Goal: Information Seeking & Learning: Learn about a topic

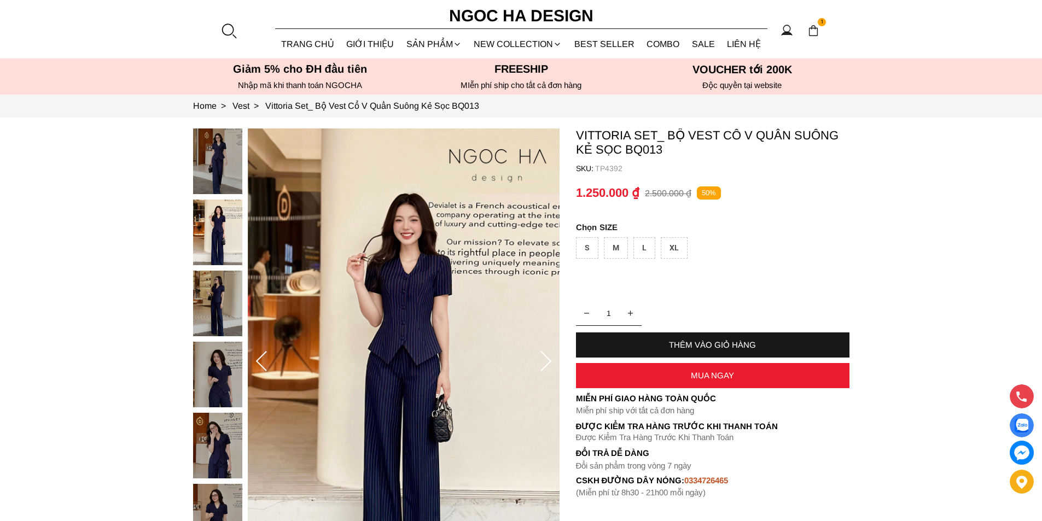
click at [225, 30] on div at bounding box center [228, 30] width 16 height 16
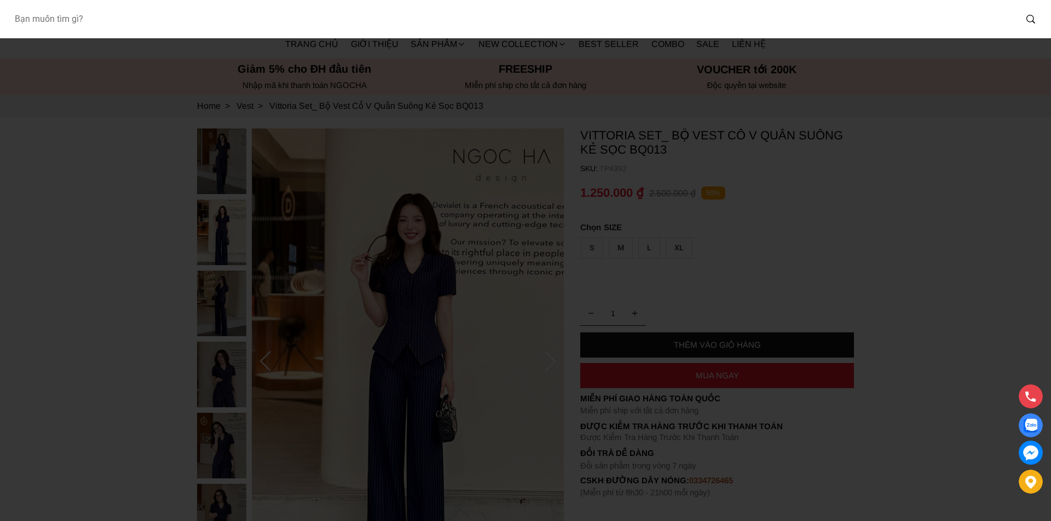
click at [170, 24] on input "Input search Bạn muốn tìm gì?" at bounding box center [510, 19] width 1010 height 25
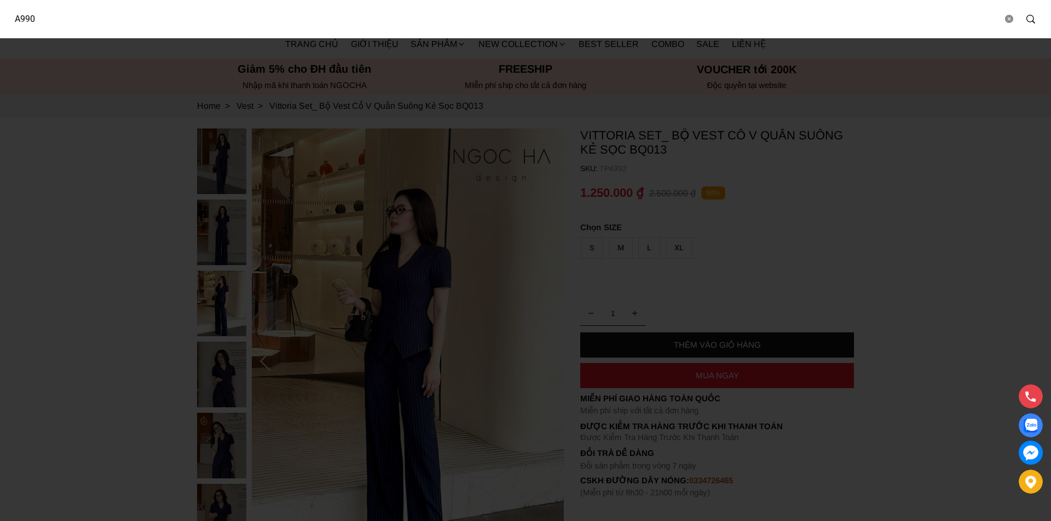
type input "A990"
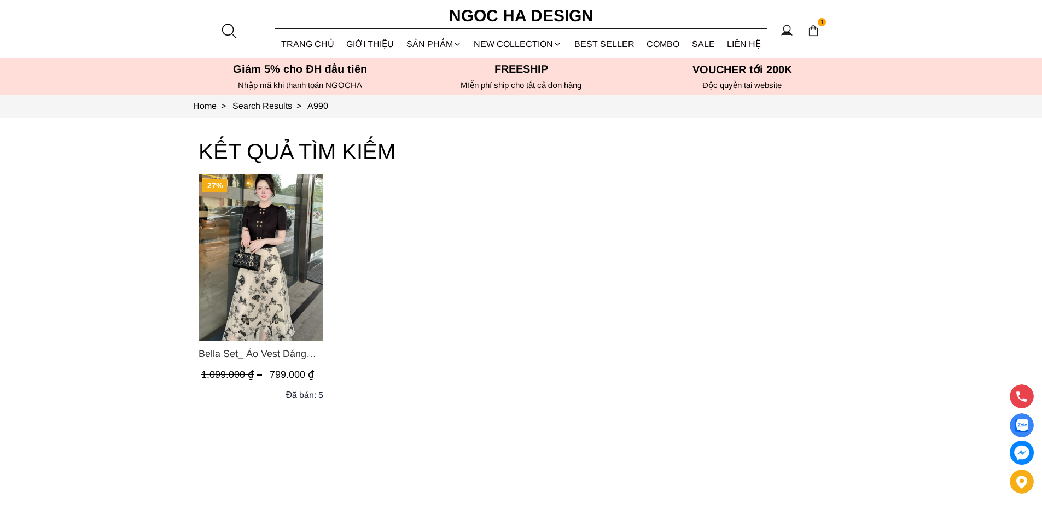
click at [288, 250] on img "Product image - Bella Set_ Áo Vest Dáng Lửng Cúc Đồng, Chân Váy Họa Tiết Bướm A…" at bounding box center [261, 258] width 125 height 166
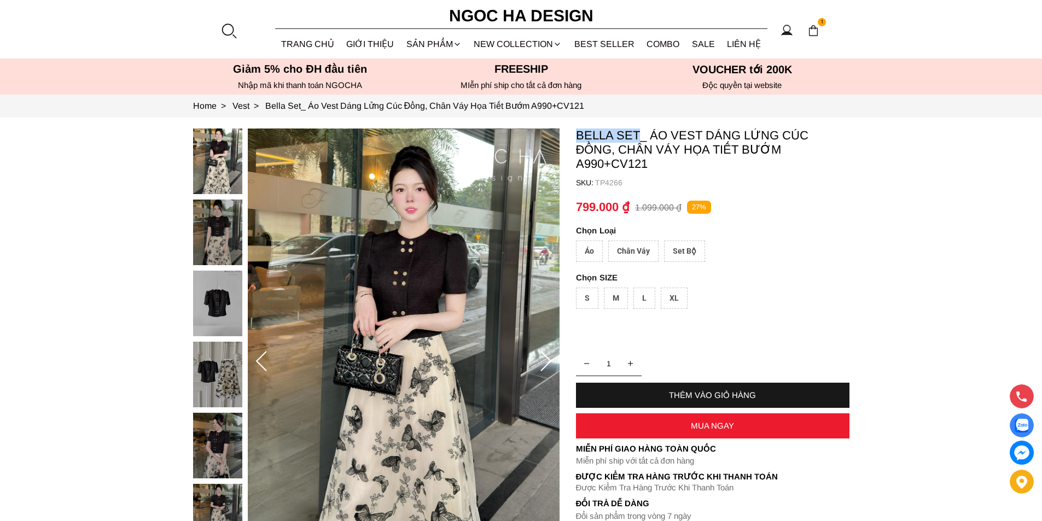
copy p "Bella Set"
drag, startPoint x: 574, startPoint y: 134, endPoint x: 639, endPoint y: 135, distance: 65.1
click at [639, 135] on section "Bella Set_ Áo Vest Dáng Lửng Cúc Đồng, Chân Váy Họa Tiết Bướm A990+CV121 SKU: T…" at bounding box center [521, 362] width 1042 height 489
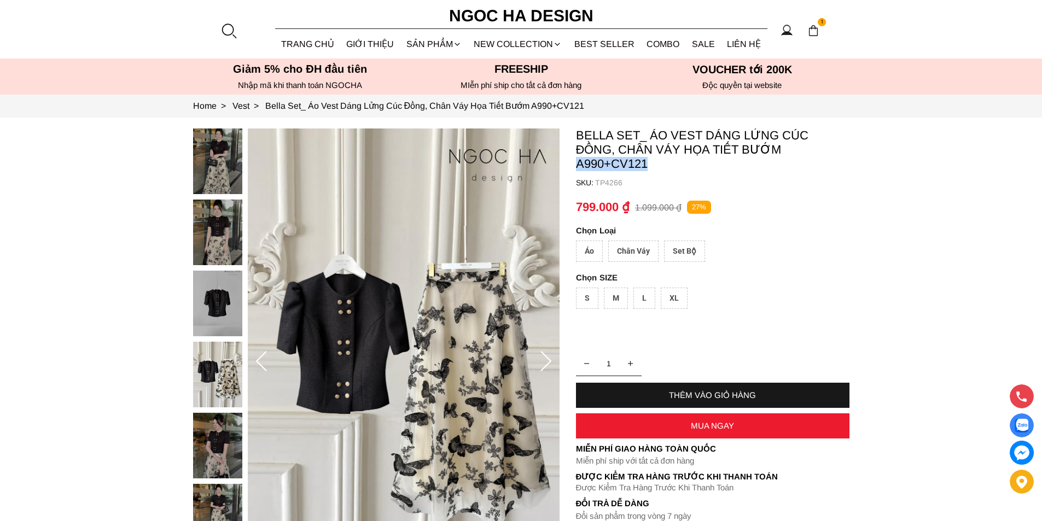
copy p "A990+CV121"
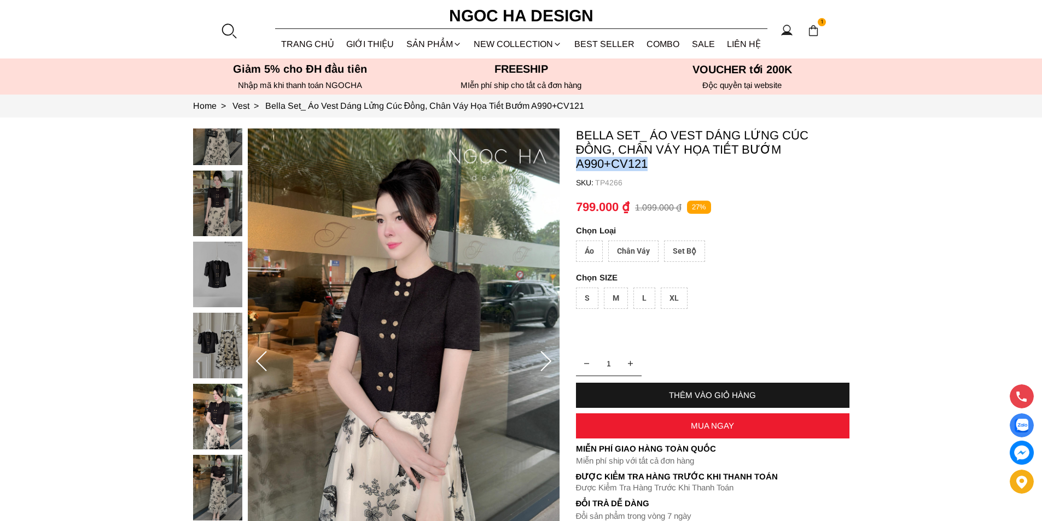
drag, startPoint x: 654, startPoint y: 158, endPoint x: 578, endPoint y: 161, distance: 76.7
click at [578, 161] on p "Bella Set_ Áo Vest Dáng Lửng Cúc Đồng, Chân Váy Họa Tiết Bướm A990+CV121" at bounding box center [713, 150] width 274 height 43
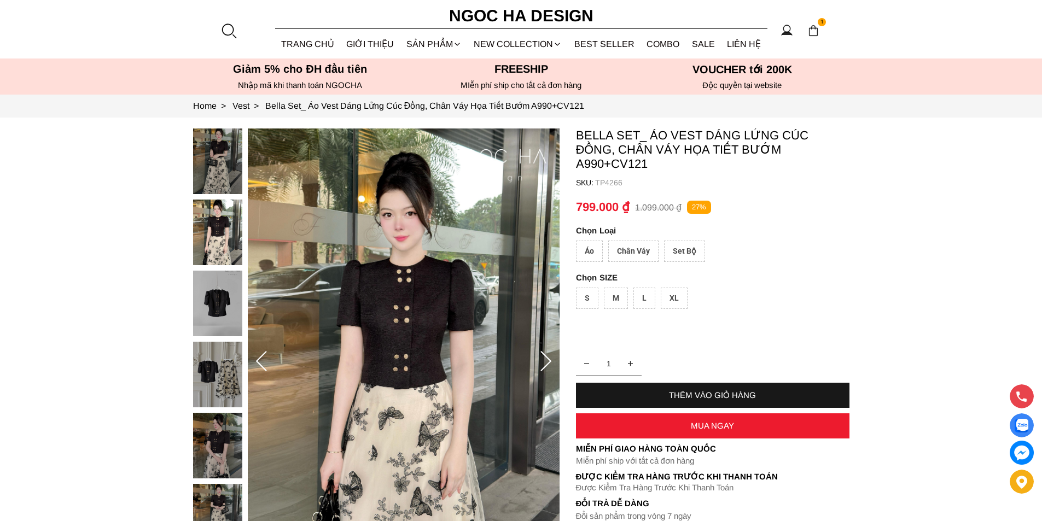
click at [235, 25] on div at bounding box center [228, 30] width 16 height 16
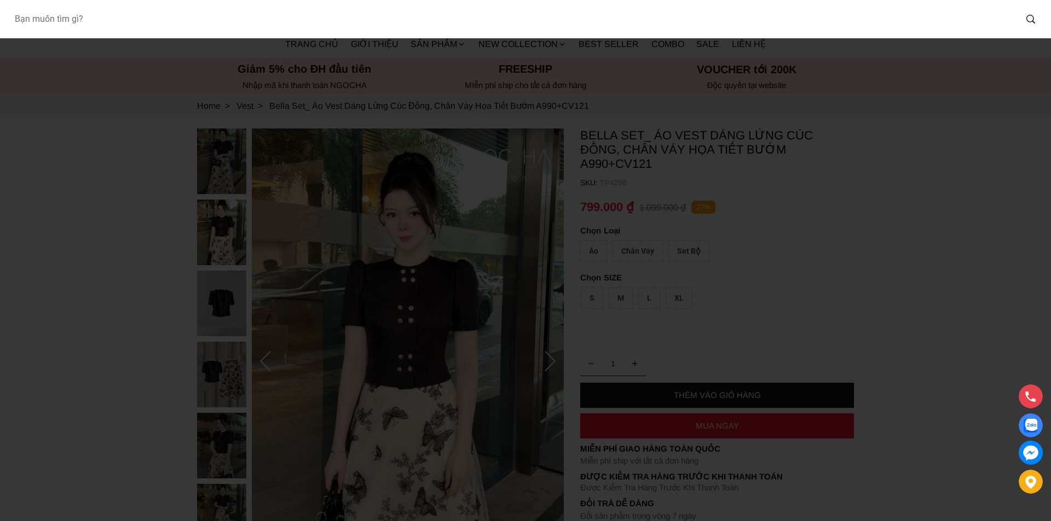
click at [73, 19] on input "Input search Bạn muốn tìm gì?" at bounding box center [510, 19] width 1010 height 25
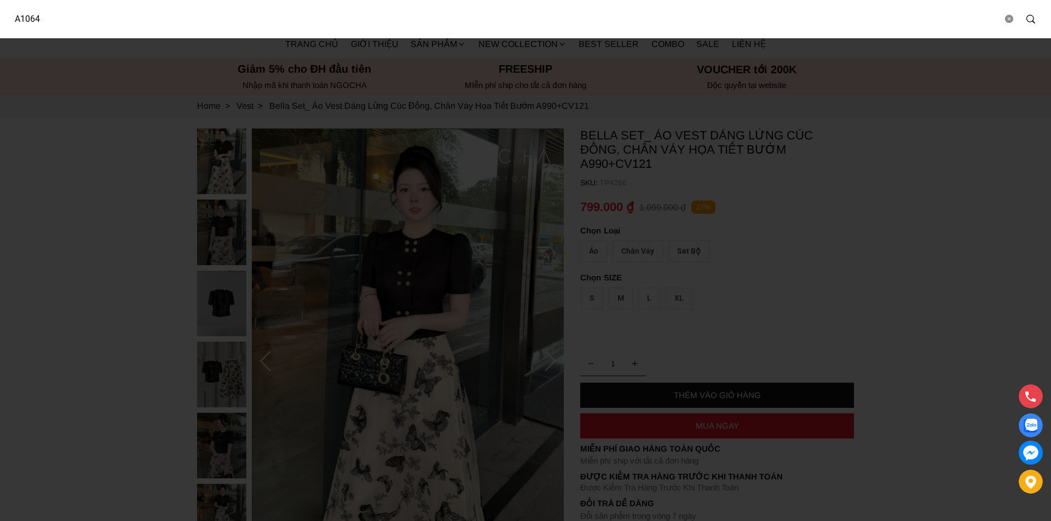
type input "A1064"
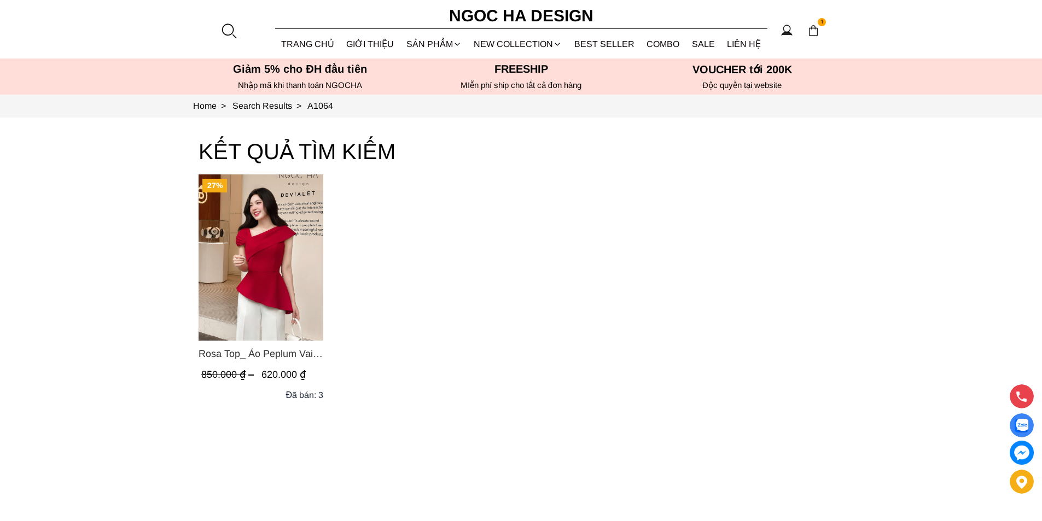
click at [248, 252] on img "Product image - Rosa Top_ Áo Peplum Vai Lệch Xếp Ly Màu Đỏ A1064" at bounding box center [261, 258] width 125 height 166
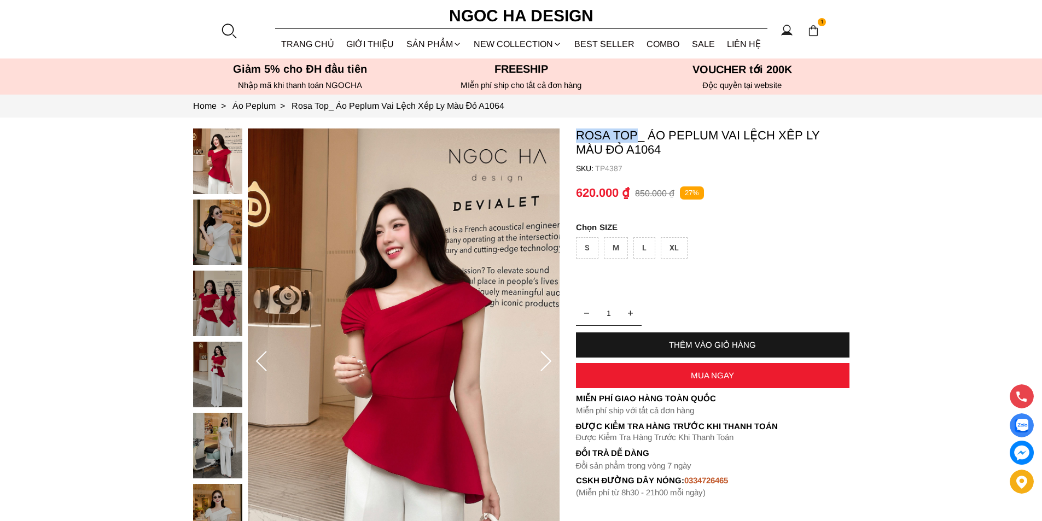
copy p "Rosa Top"
drag, startPoint x: 572, startPoint y: 130, endPoint x: 633, endPoint y: 135, distance: 61.4
click at [633, 135] on section "Rosa Top_ Áo Peplum Vai Lệch Xếp Ly Màu Đỏ A1064 SKU: TP4387 1 THÊM VÀO GIỎ HÀN…" at bounding box center [521, 362] width 1042 height 489
